Goal: Task Accomplishment & Management: Complete application form

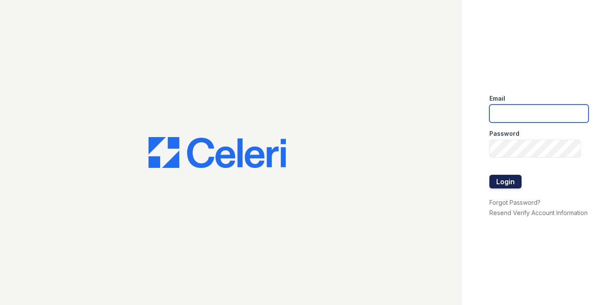
type input "[PERSON_NAME][EMAIL_ADDRESS][PERSON_NAME][PERSON_NAME][DOMAIN_NAME]"
click at [500, 181] on button "Login" at bounding box center [505, 182] width 32 height 14
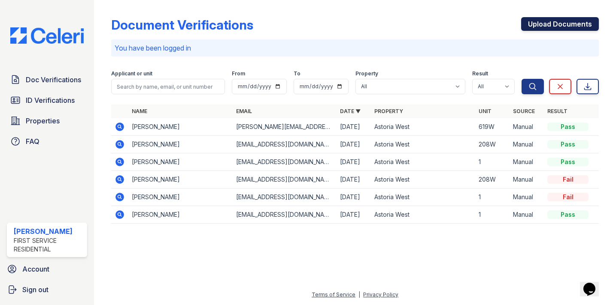
click at [553, 23] on link "Upload Documents" at bounding box center [560, 24] width 78 height 14
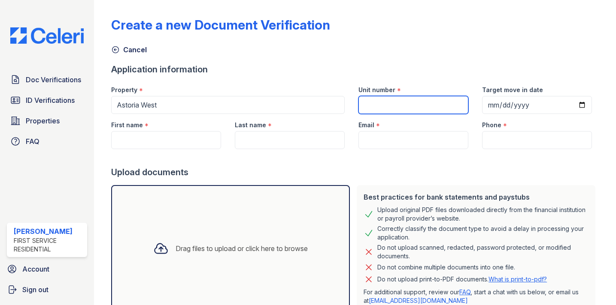
click at [390, 107] on input "Unit number" at bounding box center [413, 105] width 110 height 18
type input "616W"
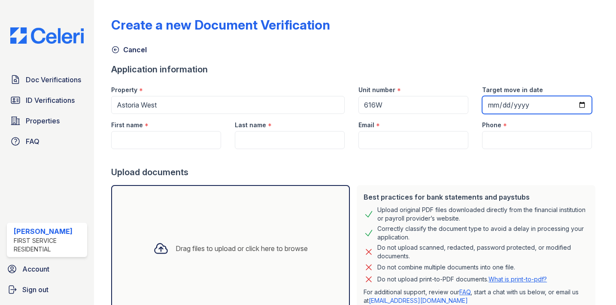
click at [583, 103] on input "Target move in date" at bounding box center [537, 105] width 110 height 18
type input "[DATE]"
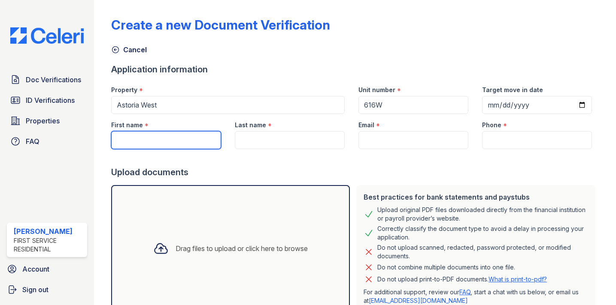
click at [174, 142] on input "First name" at bounding box center [166, 140] width 110 height 18
type input "Uros"
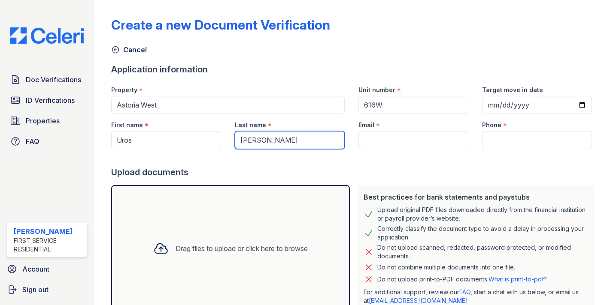
type input "[PERSON_NAME]"
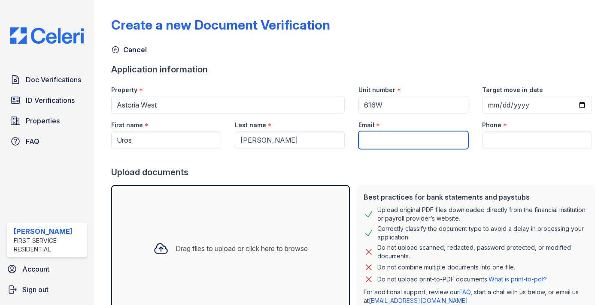
click at [373, 140] on input "Email" at bounding box center [413, 140] width 110 height 18
paste input "[EMAIL_ADDRESS][DOMAIN_NAME]"
type input "[EMAIL_ADDRESS][DOMAIN_NAME]"
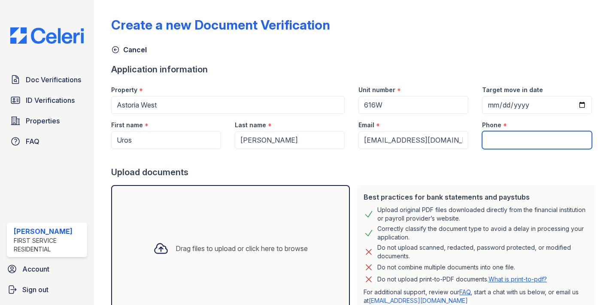
click at [496, 144] on input "Phone" at bounding box center [537, 140] width 110 height 18
paste input "425) 870-4368"
click at [488, 141] on input "425) 870-4368" at bounding box center [537, 140] width 110 height 18
click at [505, 139] on input "425) 870-4368" at bounding box center [537, 140] width 110 height 18
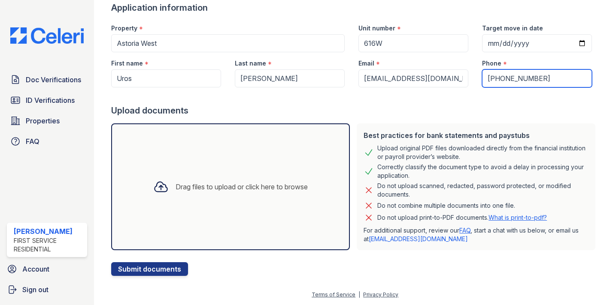
type input "425-870-4368"
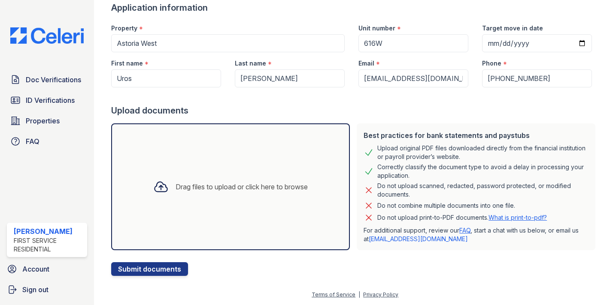
click at [194, 190] on div "Drag files to upload or click here to browse" at bounding box center [241, 187] width 132 height 10
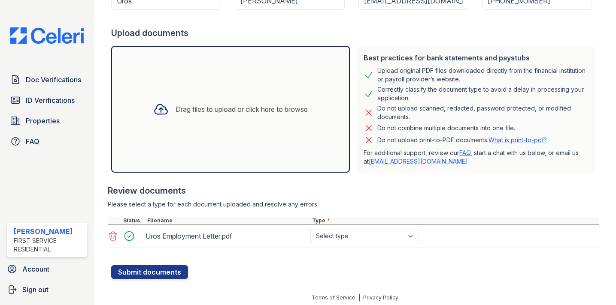
scroll to position [142, 0]
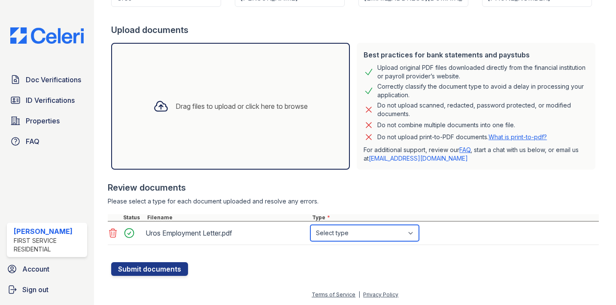
click at [414, 234] on select "Select type Paystub Bank Statement Offer Letter Tax Documents Benefit Award Let…" at bounding box center [364, 233] width 109 height 16
select select "offer_letter"
click at [310, 225] on select "Select type Paystub Bank Statement Offer Letter Tax Documents Benefit Award Let…" at bounding box center [364, 233] width 109 height 16
click at [271, 262] on div at bounding box center [354, 258] width 487 height 9
click at [205, 110] on div "Drag files to upload or click here to browse" at bounding box center [241, 106] width 132 height 10
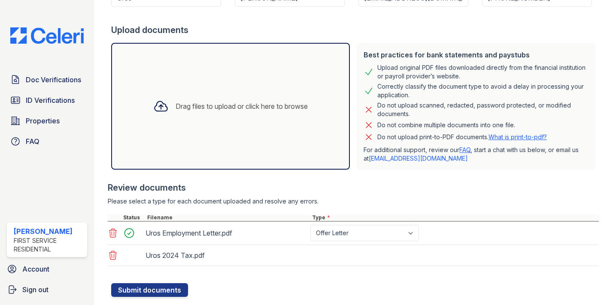
scroll to position [163, 0]
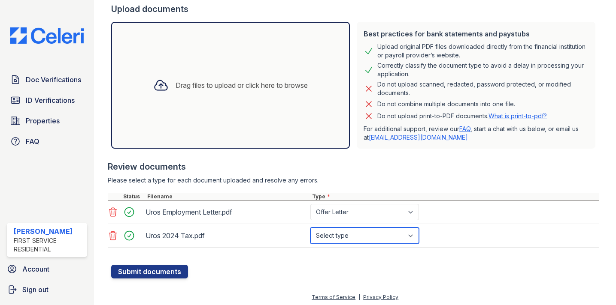
click at [414, 239] on select "Select type Paystub Bank Statement Offer Letter Tax Documents Benefit Award Let…" at bounding box center [364, 236] width 109 height 16
select select "tax_documents"
click at [310, 228] on select "Select type Paystub Bank Statement Offer Letter Tax Documents Benefit Award Let…" at bounding box center [364, 236] width 109 height 16
click at [283, 274] on form "Application information Property * Astoria West Unit number * 616W Target move …" at bounding box center [354, 89] width 487 height 379
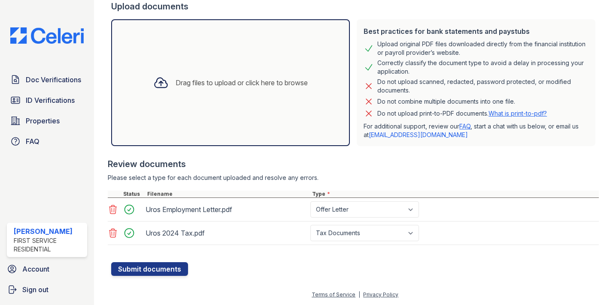
click at [219, 85] on div "Drag files to upload or click here to browse" at bounding box center [241, 83] width 132 height 10
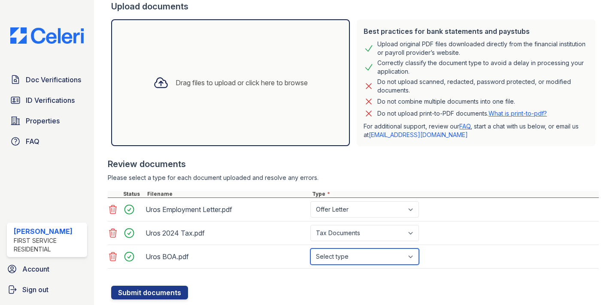
click at [414, 259] on select "Select type Paystub Bank Statement Offer Letter Tax Documents Benefit Award Let…" at bounding box center [364, 257] width 109 height 16
select select "bank_statement"
click at [310, 249] on select "Select type Paystub Bank Statement Offer Letter Tax Documents Benefit Award Let…" at bounding box center [364, 257] width 109 height 16
click at [273, 278] on div at bounding box center [354, 282] width 487 height 9
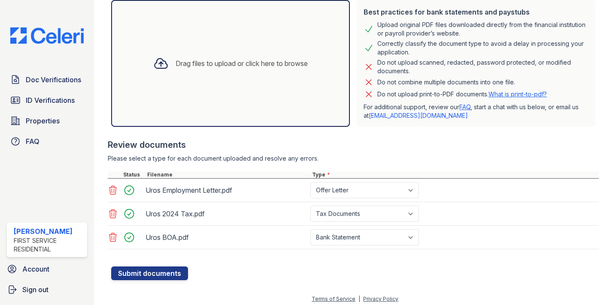
scroll to position [190, 0]
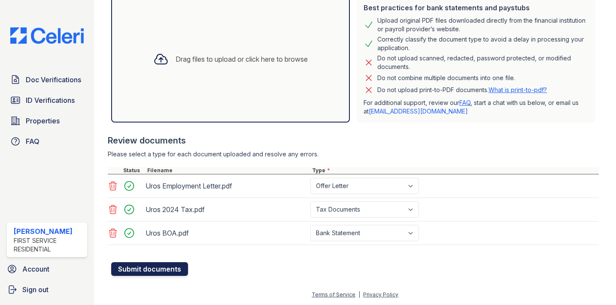
click at [155, 271] on button "Submit documents" at bounding box center [149, 270] width 77 height 14
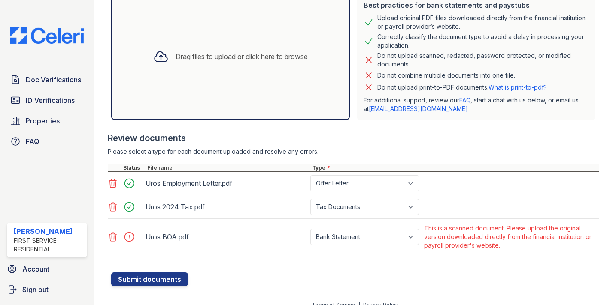
scroll to position [222, 0]
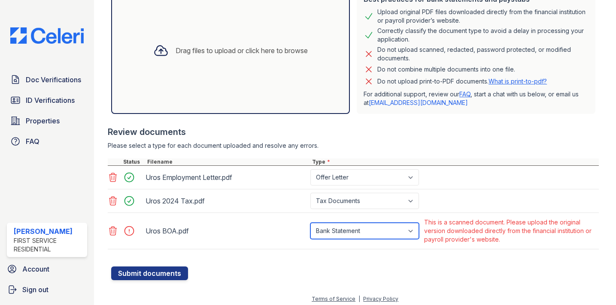
click at [414, 231] on select "Paystub Bank Statement Offer Letter Tax Documents Benefit Award Letter Investme…" at bounding box center [364, 231] width 109 height 16
select select "other"
click at [310, 223] on select "Paystub Bank Statement Offer Letter Tax Documents Benefit Award Letter Investme…" at bounding box center [364, 231] width 109 height 16
click at [311, 262] on div at bounding box center [354, 262] width 487 height 9
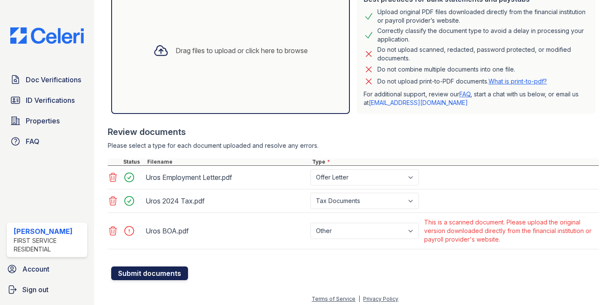
click at [150, 276] on button "Submit documents" at bounding box center [149, 274] width 77 height 14
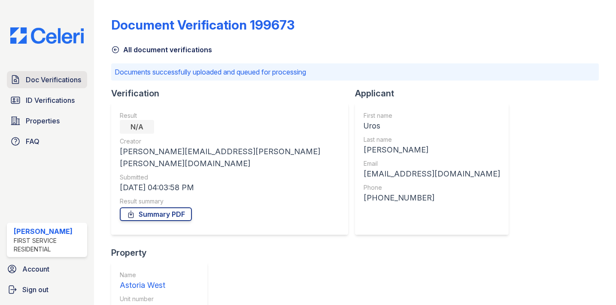
click at [65, 83] on span "Doc Verifications" at bounding box center [53, 80] width 55 height 10
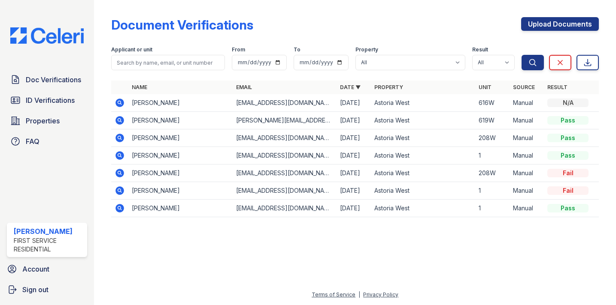
click at [175, 104] on td "[PERSON_NAME]" at bounding box center [180, 103] width 104 height 18
click at [120, 103] on icon at bounding box center [119, 102] width 2 height 2
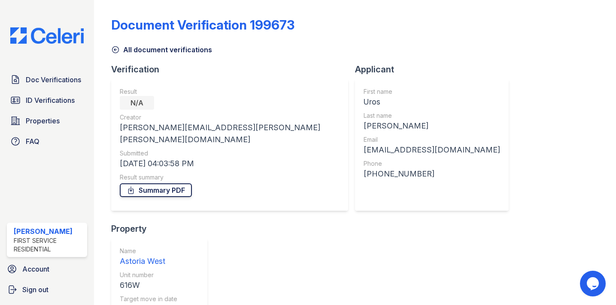
click at [159, 184] on link "Summary PDF" at bounding box center [156, 191] width 72 height 14
click at [66, 79] on span "Doc Verifications" at bounding box center [53, 80] width 55 height 10
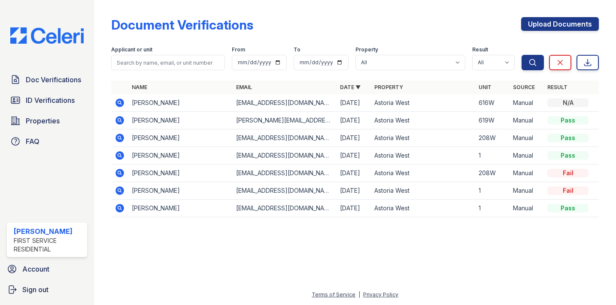
click at [119, 102] on icon at bounding box center [119, 102] width 2 height 2
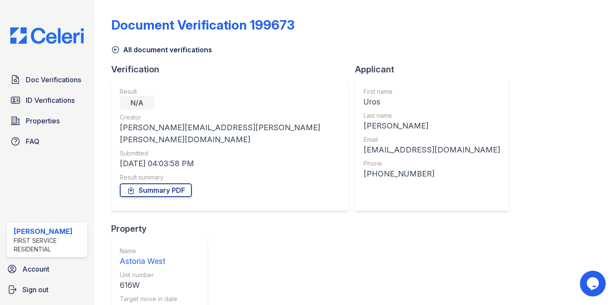
scroll to position [56, 0]
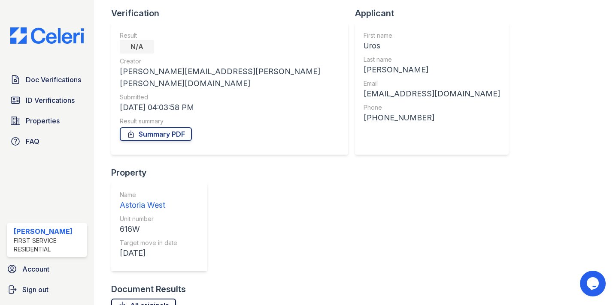
click at [156, 299] on link "All originals" at bounding box center [143, 306] width 65 height 14
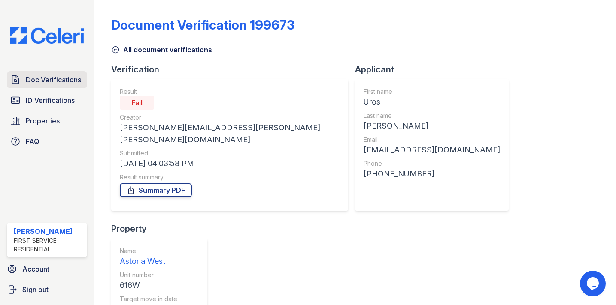
click at [56, 81] on span "Doc Verifications" at bounding box center [53, 80] width 55 height 10
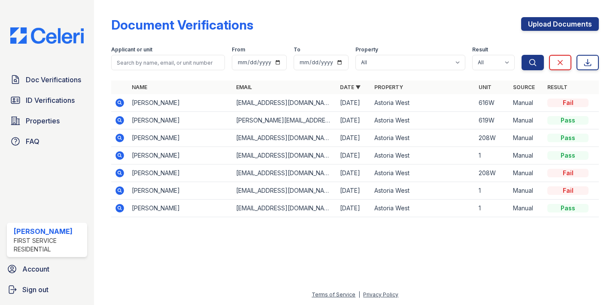
click at [118, 103] on icon at bounding box center [119, 102] width 2 height 2
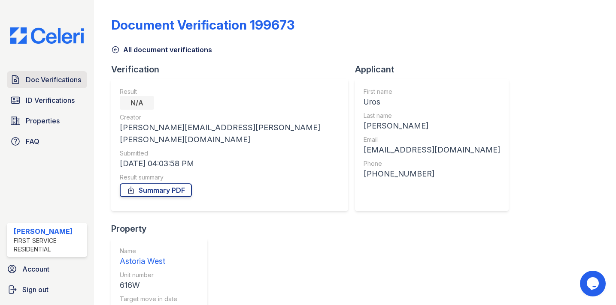
click at [66, 74] on link "Doc Verifications" at bounding box center [47, 79] width 80 height 17
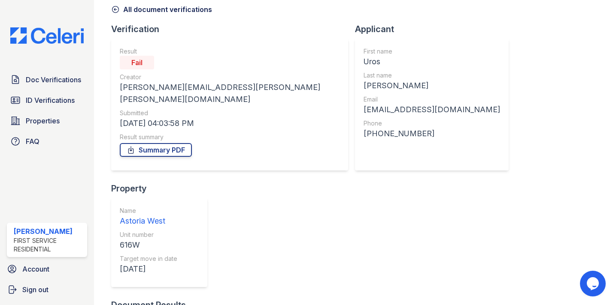
scroll to position [41, 0]
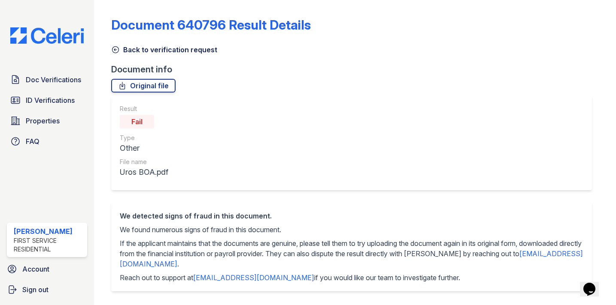
click at [162, 52] on link "Back to verification request" at bounding box center [164, 50] width 106 height 10
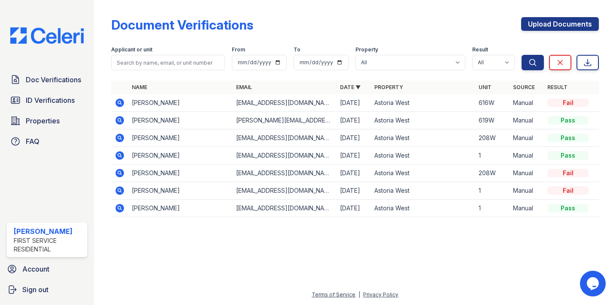
click at [117, 104] on icon at bounding box center [119, 103] width 9 height 9
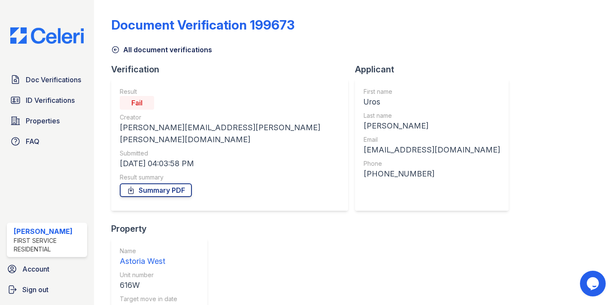
scroll to position [56, 0]
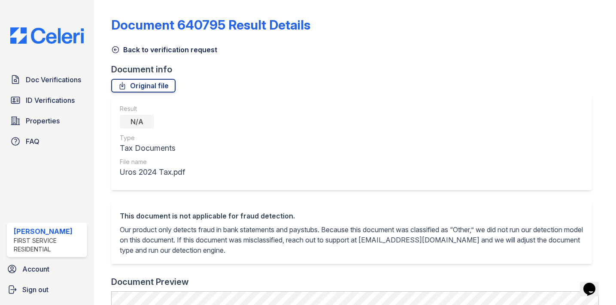
click at [51, 42] on img at bounding box center [46, 35] width 87 height 16
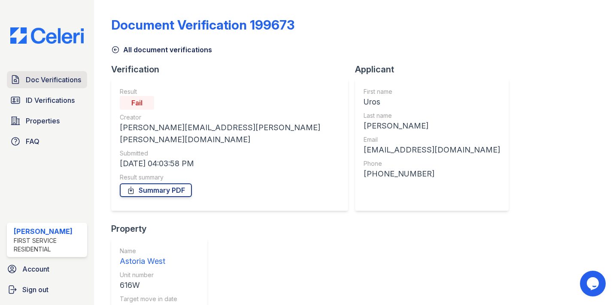
click at [69, 81] on span "Doc Verifications" at bounding box center [53, 80] width 55 height 10
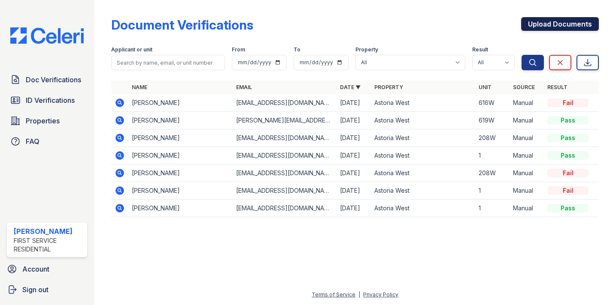
click at [568, 24] on link "Upload Documents" at bounding box center [560, 24] width 78 height 14
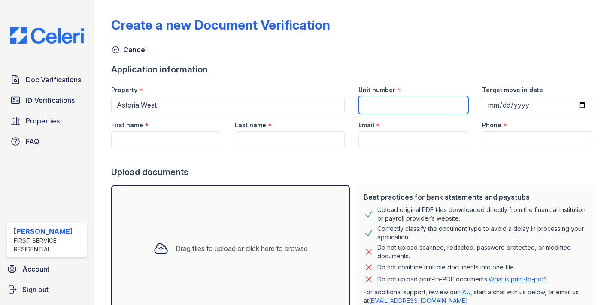
click at [395, 109] on input "Unit number" at bounding box center [413, 105] width 110 height 18
type input "616W"
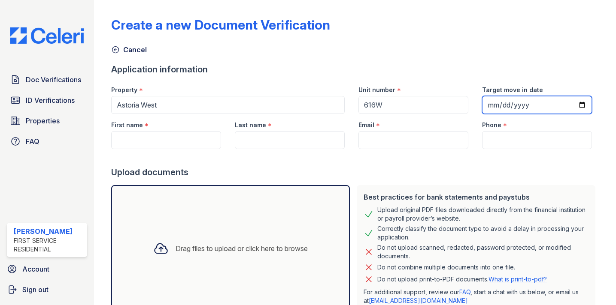
click at [580, 106] on input "Target move in date" at bounding box center [537, 105] width 110 height 18
type input "2025-10-15"
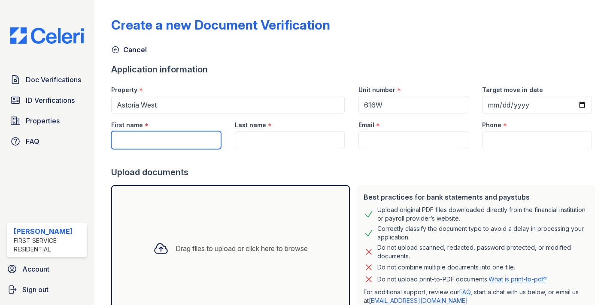
click at [182, 137] on input "First name" at bounding box center [166, 140] width 110 height 18
type input "Uros"
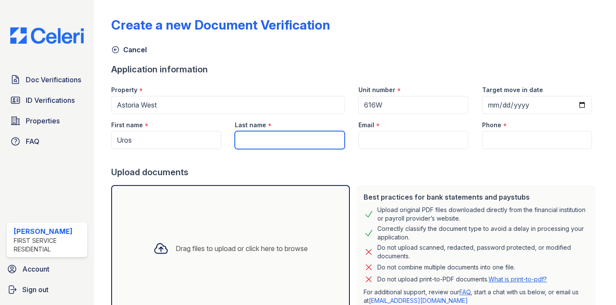
click at [290, 146] on input "Last name" at bounding box center [290, 140] width 110 height 18
paste input "[PERSON_NAME]"
type input "[PERSON_NAME]"
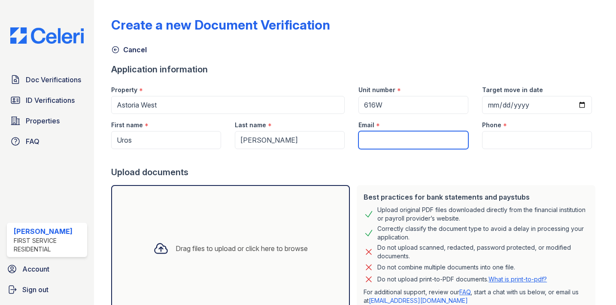
click at [386, 139] on input "Email" at bounding box center [413, 140] width 110 height 18
paste input "[EMAIL_ADDRESS][DOMAIN_NAME]"
type input "[EMAIL_ADDRESS][DOMAIN_NAME]"
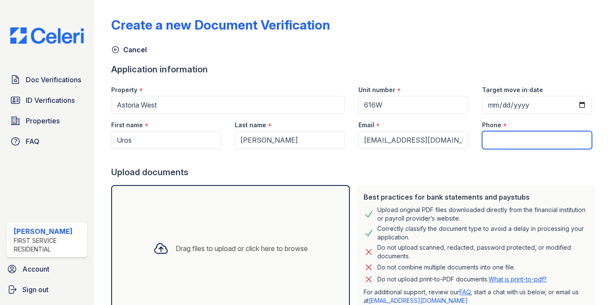
click at [506, 139] on input "Phone" at bounding box center [537, 140] width 110 height 18
paste input "(425) 870-4368"
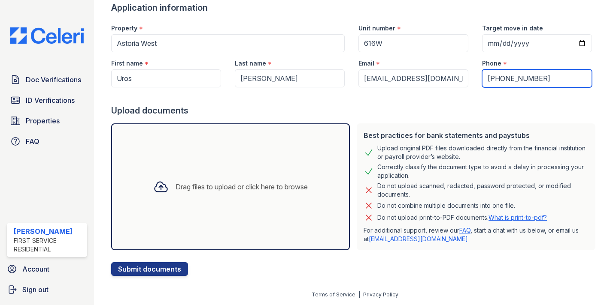
type input "(425) 870-4368"
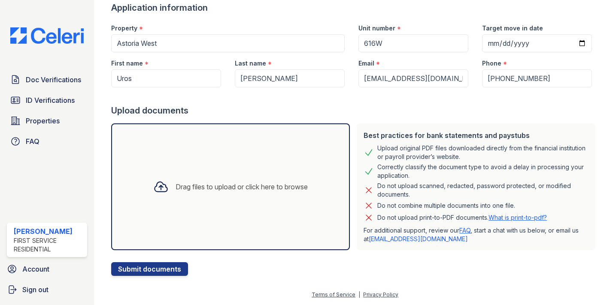
click at [219, 187] on div "Drag files to upload or click here to browse" at bounding box center [241, 187] width 132 height 10
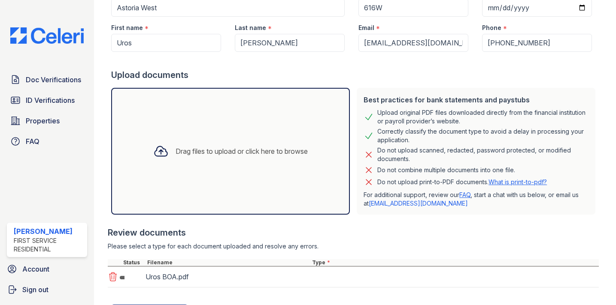
scroll to position [140, 0]
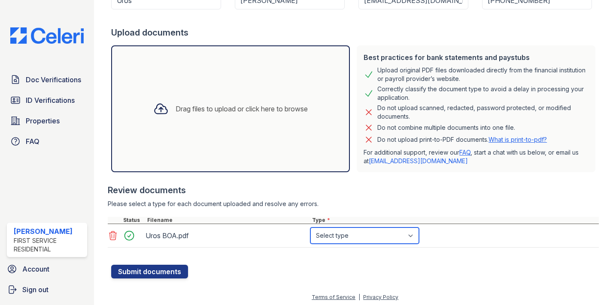
click at [413, 236] on select "Select type Paystub Bank Statement Offer Letter Tax Documents Benefit Award Let…" at bounding box center [364, 236] width 109 height 16
select select "bank_statement"
click at [310, 228] on select "Select type Paystub Bank Statement Offer Letter Tax Documents Benefit Award Let…" at bounding box center [364, 236] width 109 height 16
click at [357, 265] on form "Application information Property * [GEOGRAPHIC_DATA] Unit number * 616W Target …" at bounding box center [354, 101] width 487 height 355
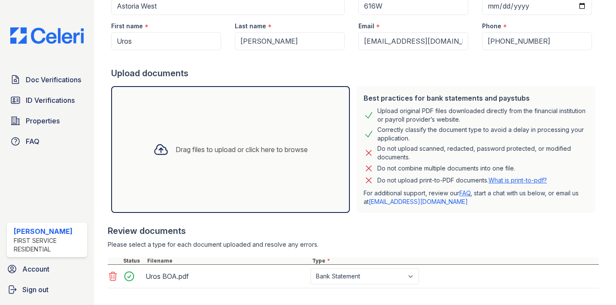
scroll to position [142, 0]
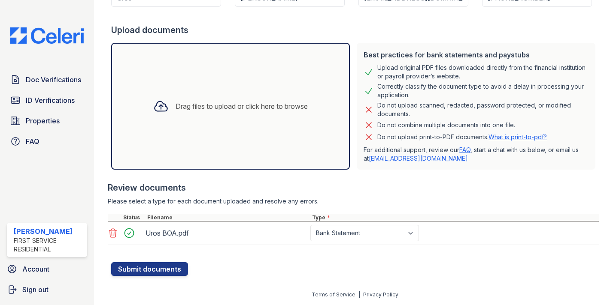
click at [248, 103] on div "Drag files to upload or click here to browse" at bounding box center [241, 106] width 132 height 10
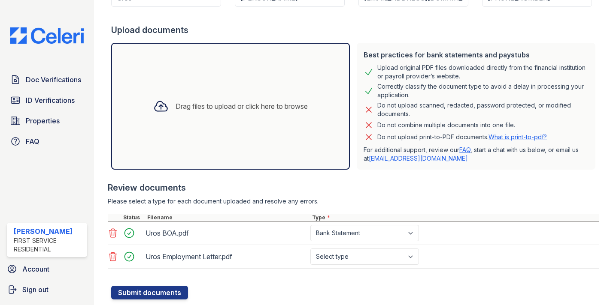
scroll to position [166, 0]
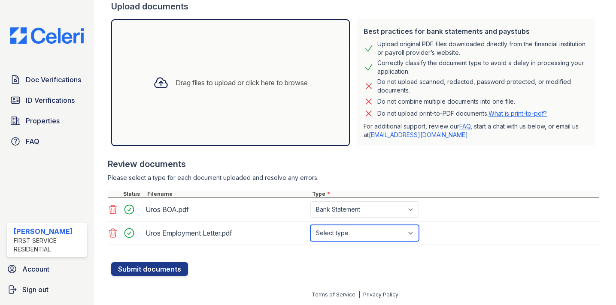
click at [413, 233] on select "Select type Paystub Bank Statement Offer Letter Tax Documents Benefit Award Let…" at bounding box center [364, 233] width 109 height 16
select select "offer_letter"
click at [310, 225] on select "Select type Paystub Bank Statement Offer Letter Tax Documents Benefit Award Let…" at bounding box center [364, 233] width 109 height 16
click at [287, 262] on div at bounding box center [354, 258] width 487 height 9
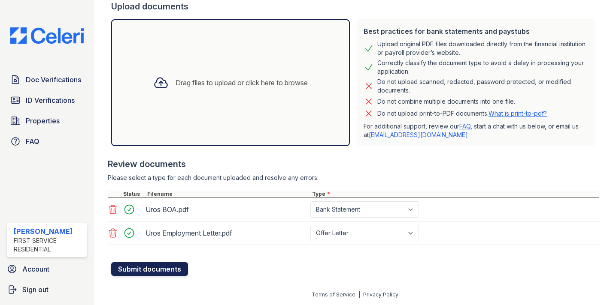
click at [163, 269] on button "Submit documents" at bounding box center [149, 270] width 77 height 14
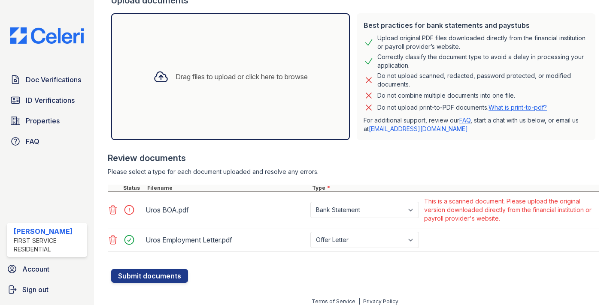
scroll to position [203, 0]
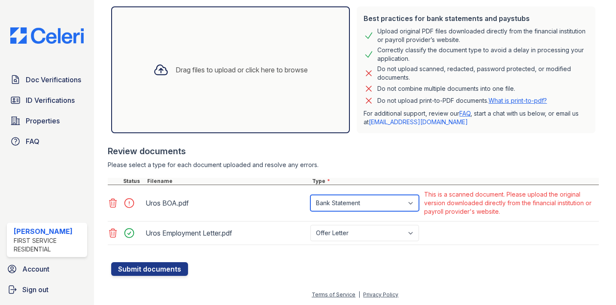
click at [414, 203] on select "Paystub Bank Statement Offer Letter Tax Documents Benefit Award Letter Investme…" at bounding box center [364, 203] width 109 height 16
select select "investment_account_statement"
click at [310, 195] on select "Paystub Bank Statement Offer Letter Tax Documents Benefit Award Letter Investme…" at bounding box center [364, 203] width 109 height 16
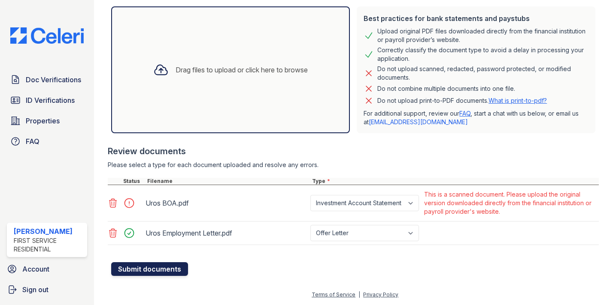
click at [163, 268] on button "Submit documents" at bounding box center [149, 270] width 77 height 14
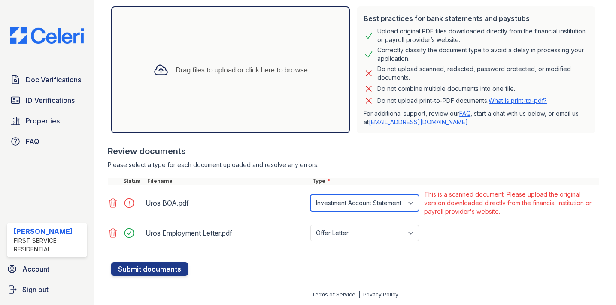
click at [413, 203] on select "Paystub Bank Statement Offer Letter Tax Documents Benefit Award Letter Investme…" at bounding box center [364, 203] width 109 height 16
select select "other"
click at [310, 195] on select "Paystub Bank Statement Offer Letter Tax Documents Benefit Award Letter Investme…" at bounding box center [364, 203] width 109 height 16
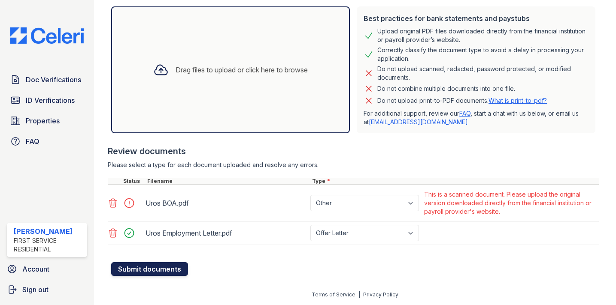
click at [162, 270] on button "Submit documents" at bounding box center [149, 270] width 77 height 14
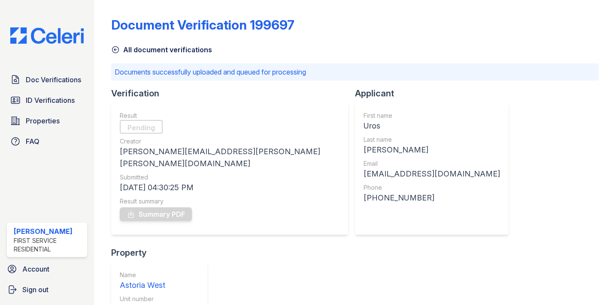
scroll to position [59, 0]
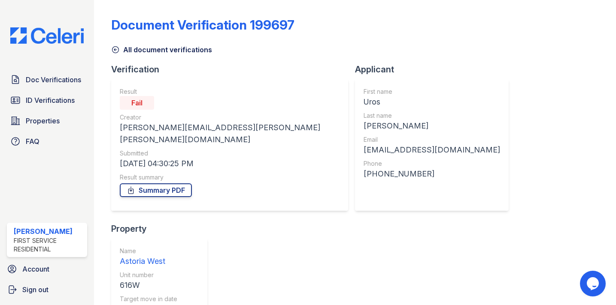
scroll to position [35, 0]
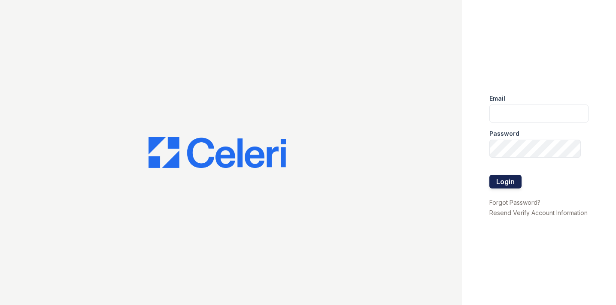
type input "[PERSON_NAME][EMAIL_ADDRESS][PERSON_NAME][PERSON_NAME][DOMAIN_NAME]"
click at [505, 181] on button "Login" at bounding box center [505, 182] width 32 height 14
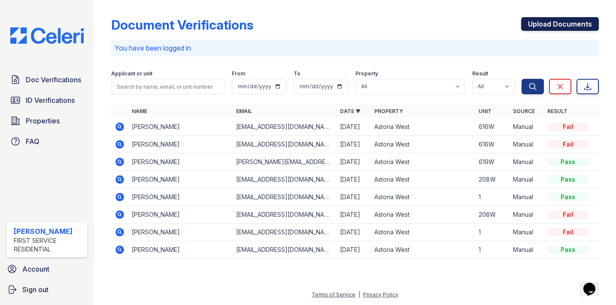
click at [550, 26] on link "Upload Documents" at bounding box center [560, 24] width 78 height 14
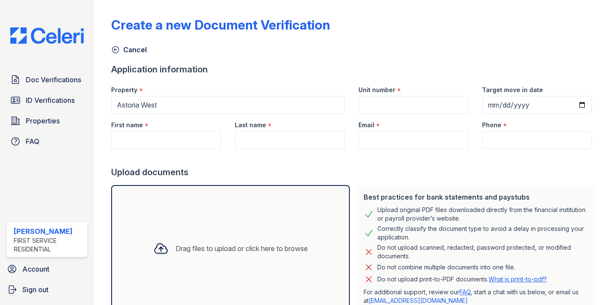
scroll to position [62, 0]
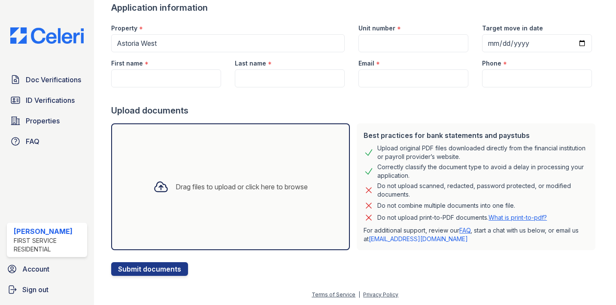
click at [217, 186] on div "Drag files to upload or click here to browse" at bounding box center [241, 187] width 132 height 10
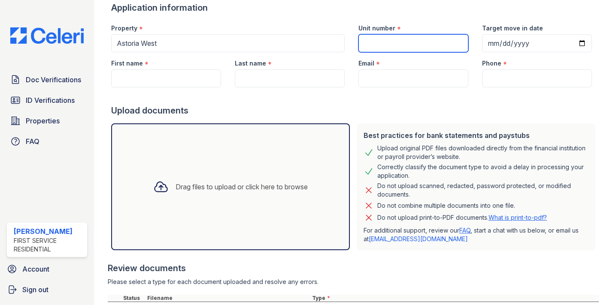
click at [387, 44] on input "Unit number" at bounding box center [413, 43] width 110 height 18
type input "616W"
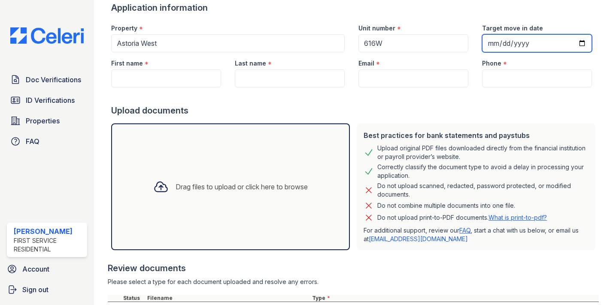
click at [580, 43] on input "Target move in date" at bounding box center [537, 43] width 110 height 18
type input "[DATE]"
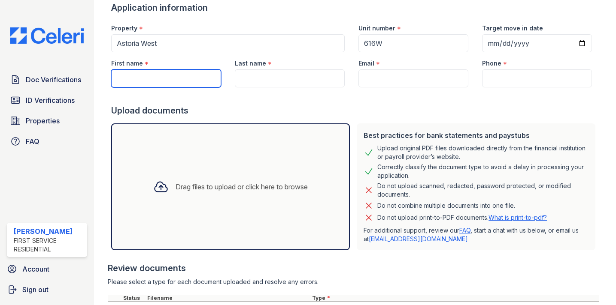
click at [186, 79] on input "First name" at bounding box center [166, 79] width 110 height 18
type input "Uros"
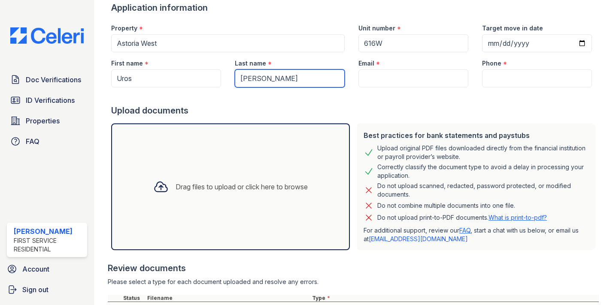
type input "[PERSON_NAME]"
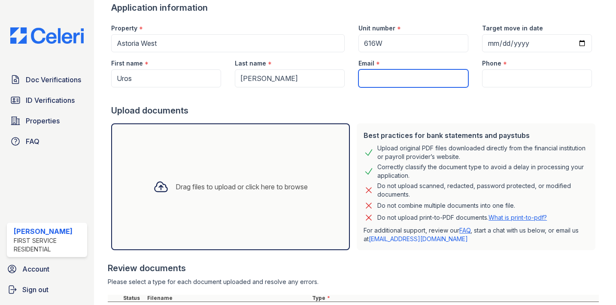
paste input "[EMAIL_ADDRESS][DOMAIN_NAME]"
type input "[EMAIL_ADDRESS][DOMAIN_NAME]"
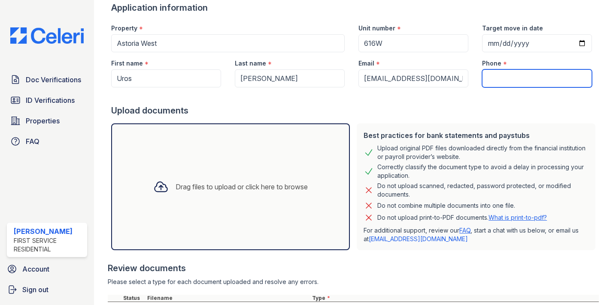
click at [507, 80] on input "Phone" at bounding box center [537, 79] width 110 height 18
paste input "[PHONE_NUMBER]"
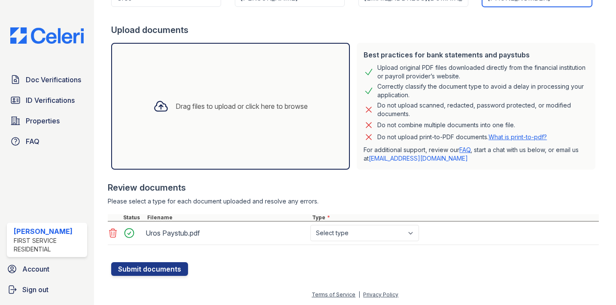
type input "[PHONE_NUMBER]"
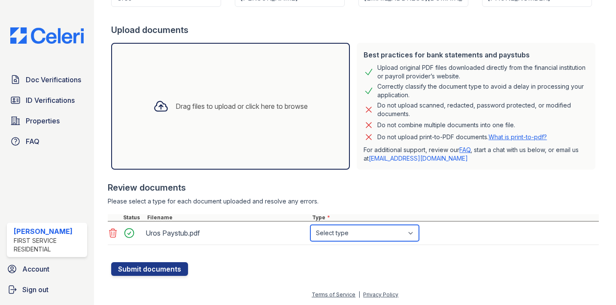
click at [413, 233] on select "Select type Paystub Bank Statement Offer Letter Tax Documents Benefit Award Let…" at bounding box center [364, 233] width 109 height 16
select select "paystub"
click at [310, 225] on select "Select type Paystub Bank Statement Offer Letter Tax Documents Benefit Award Let…" at bounding box center [364, 233] width 109 height 16
click at [253, 276] on form "Application information Property * [GEOGRAPHIC_DATA] Unit number * 616W Target …" at bounding box center [354, 98] width 487 height 355
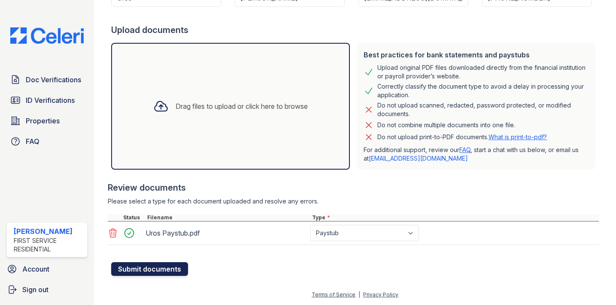
click at [157, 269] on button "Submit documents" at bounding box center [149, 270] width 77 height 14
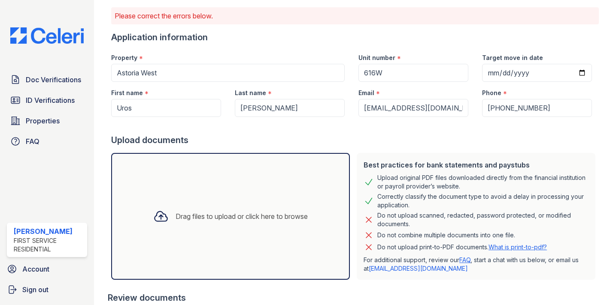
scroll to position [179, 0]
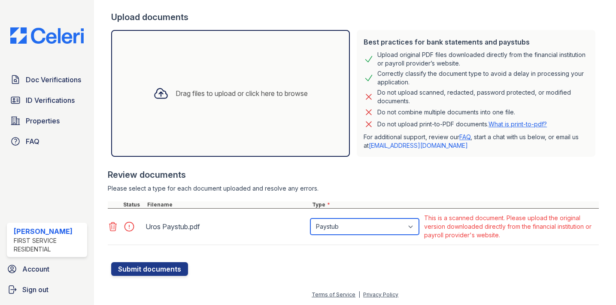
click at [412, 228] on select "Paystub Bank Statement Offer Letter Tax Documents Benefit Award Letter Investme…" at bounding box center [364, 227] width 109 height 16
click at [310, 219] on select "Paystub Bank Statement Offer Letter Tax Documents Benefit Award Letter Investme…" at bounding box center [364, 227] width 109 height 16
click at [415, 224] on select "Paystub Bank Statement Offer Letter Tax Documents Benefit Award Letter Investme…" at bounding box center [364, 227] width 109 height 16
select select "paystub"
click at [310, 219] on select "Paystub Bank Statement Offer Letter Tax Documents Benefit Award Letter Investme…" at bounding box center [364, 227] width 109 height 16
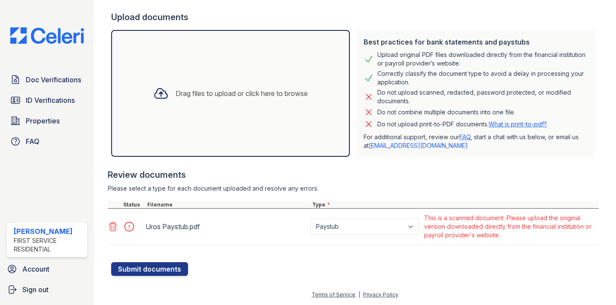
click at [350, 260] on div at bounding box center [354, 258] width 487 height 9
click at [174, 271] on button "Submit documents" at bounding box center [149, 270] width 77 height 14
click at [413, 226] on select "Paystub Bank Statement Offer Letter Tax Documents Benefit Award Letter Investme…" at bounding box center [364, 227] width 109 height 16
select select "other"
click at [310, 219] on select "Paystub Bank Statement Offer Letter Tax Documents Benefit Award Letter Investme…" at bounding box center [364, 227] width 109 height 16
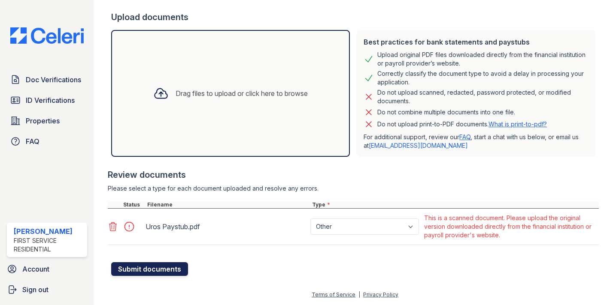
click at [166, 272] on button "Submit documents" at bounding box center [149, 270] width 77 height 14
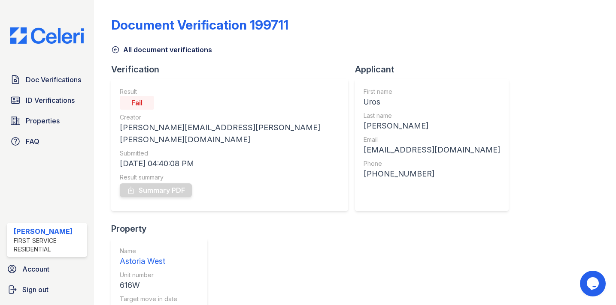
scroll to position [14, 0]
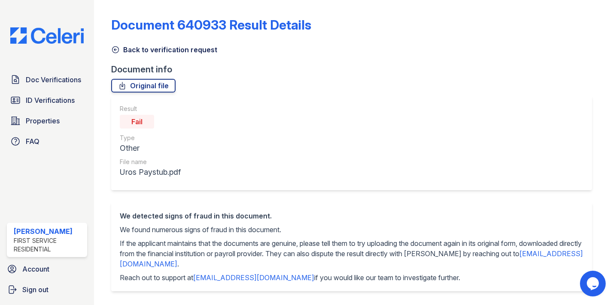
click at [142, 52] on link "Back to verification request" at bounding box center [164, 50] width 106 height 10
